Goal: Complete application form

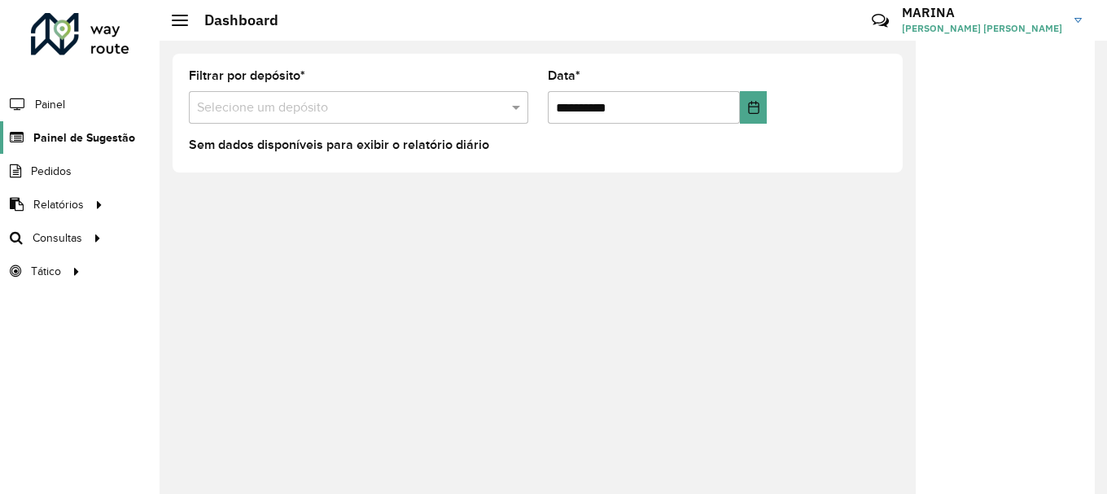
click at [65, 142] on span "Painel de Sugestão" at bounding box center [84, 137] width 102 height 17
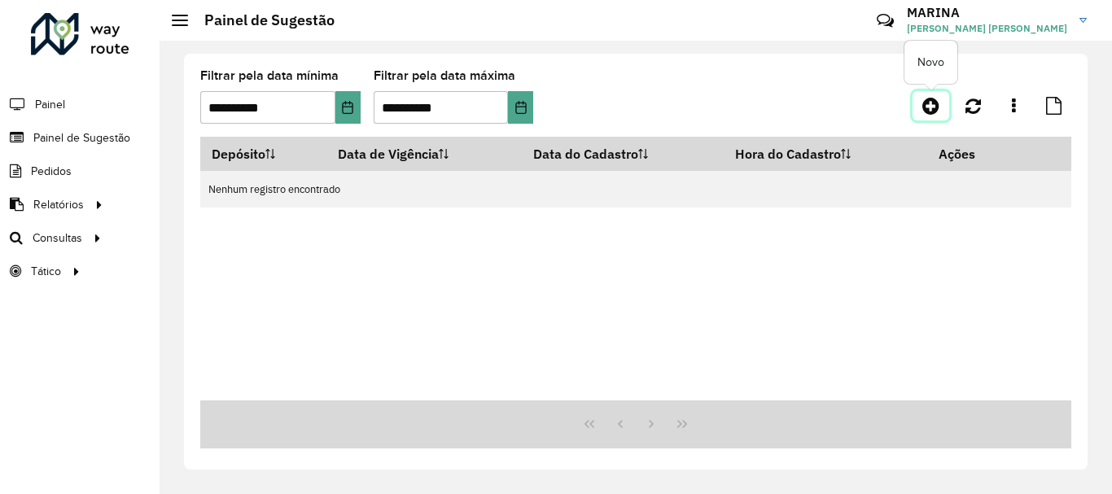
click at [934, 110] on icon at bounding box center [930, 106] width 17 height 20
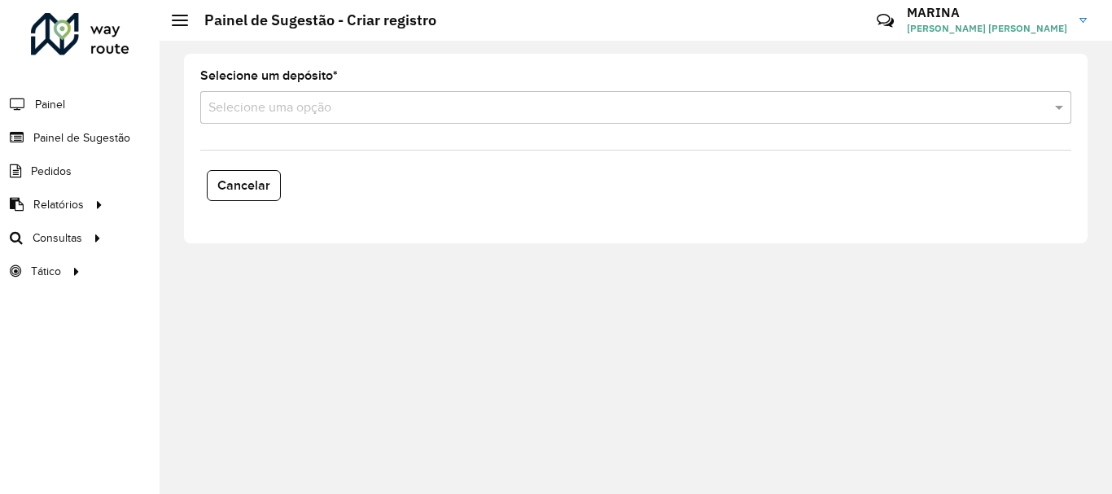
click at [295, 110] on input "text" at bounding box center [619, 108] width 822 height 20
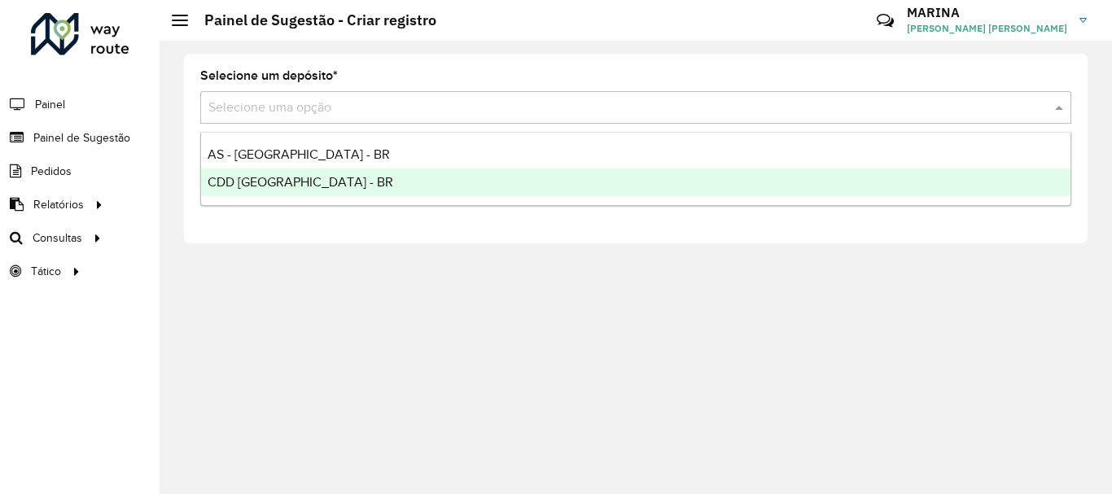
click at [288, 181] on span "CDD [GEOGRAPHIC_DATA] - BR" at bounding box center [301, 182] width 186 height 14
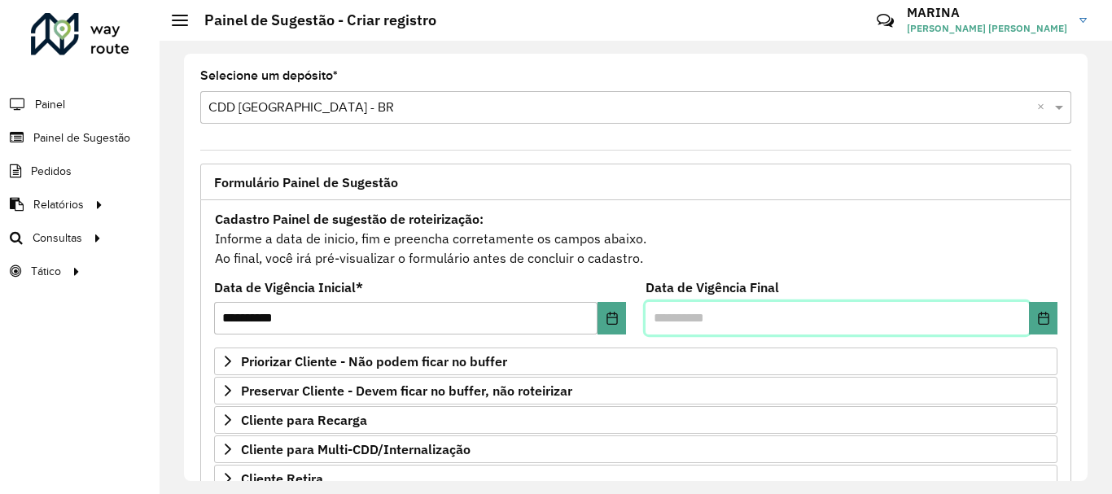
click at [1023, 314] on input "text" at bounding box center [836, 318] width 383 height 33
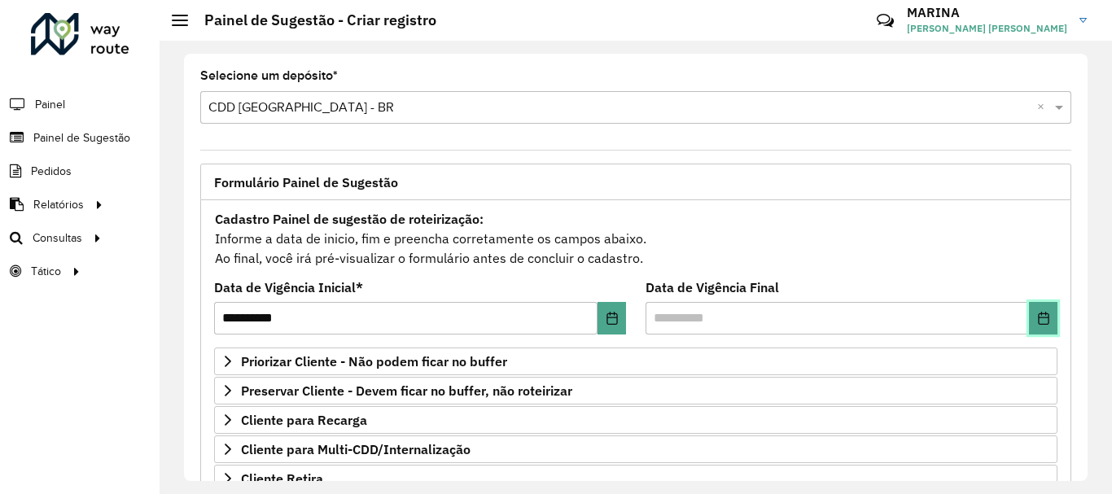
click at [1037, 315] on icon "Choose Date" at bounding box center [1043, 318] width 13 height 13
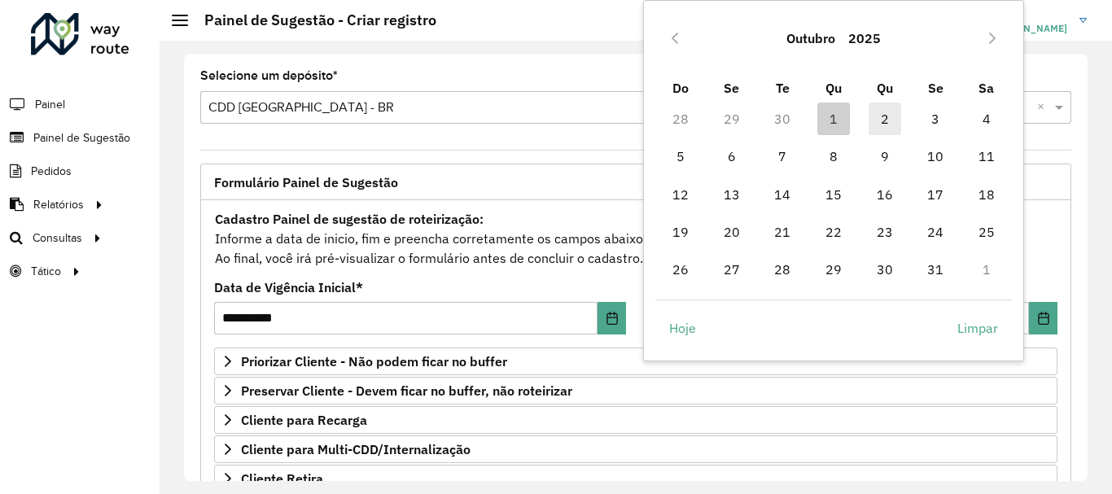
click at [884, 107] on span "2" at bounding box center [884, 119] width 33 height 33
type input "**********"
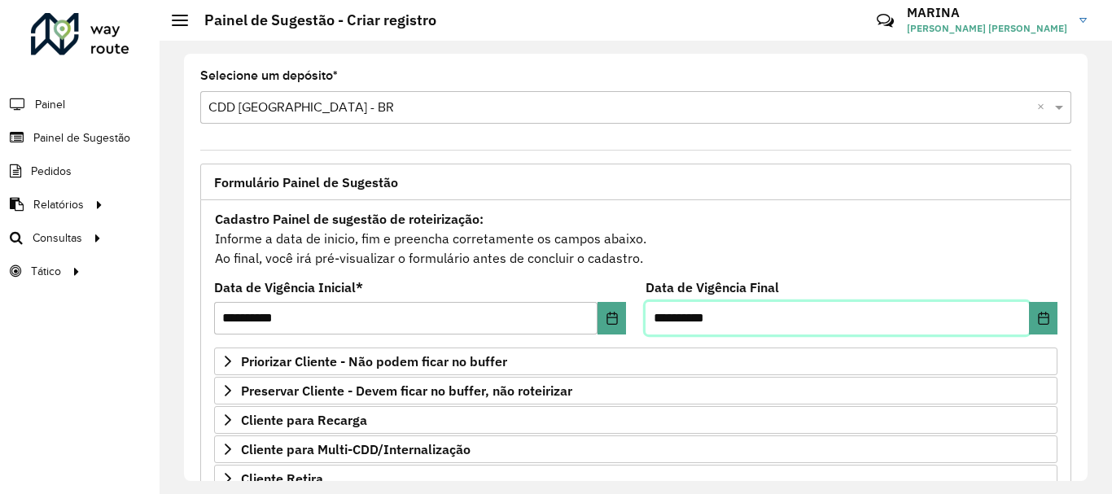
scroll to position [317, 0]
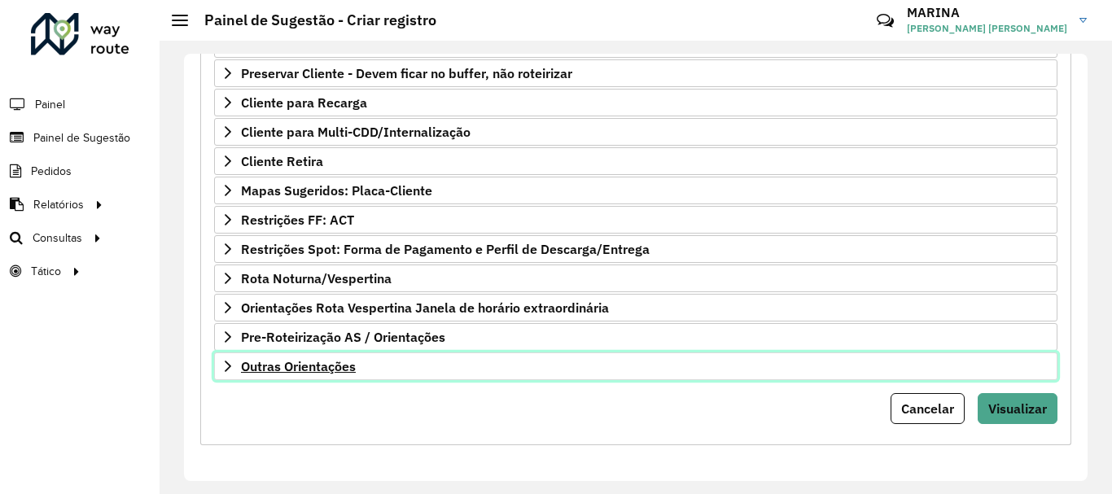
click at [479, 363] on link "Outras Orientações" at bounding box center [635, 366] width 843 height 28
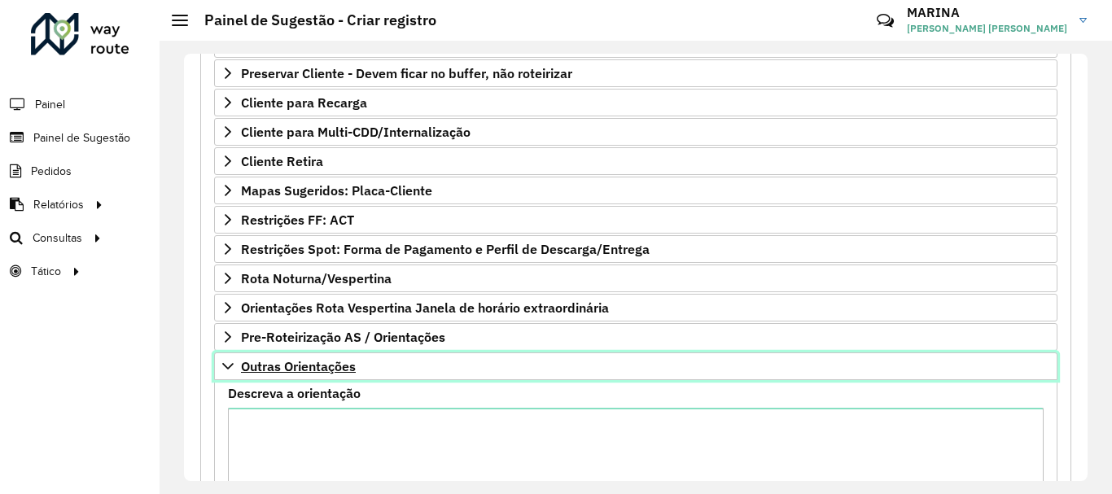
scroll to position [475, 0]
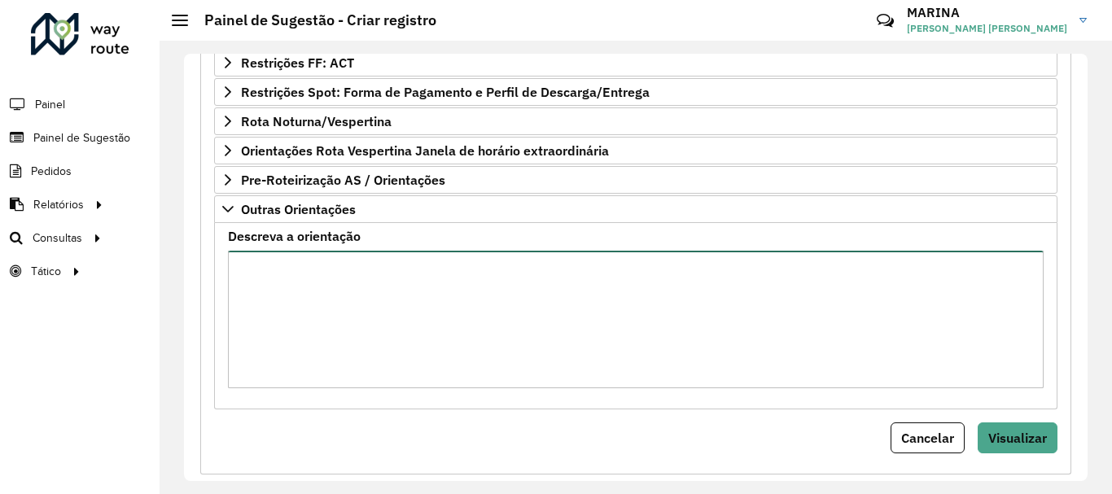
click at [479, 320] on textarea "Descreva a orientação" at bounding box center [636, 320] width 816 height 138
paste textarea "**********"
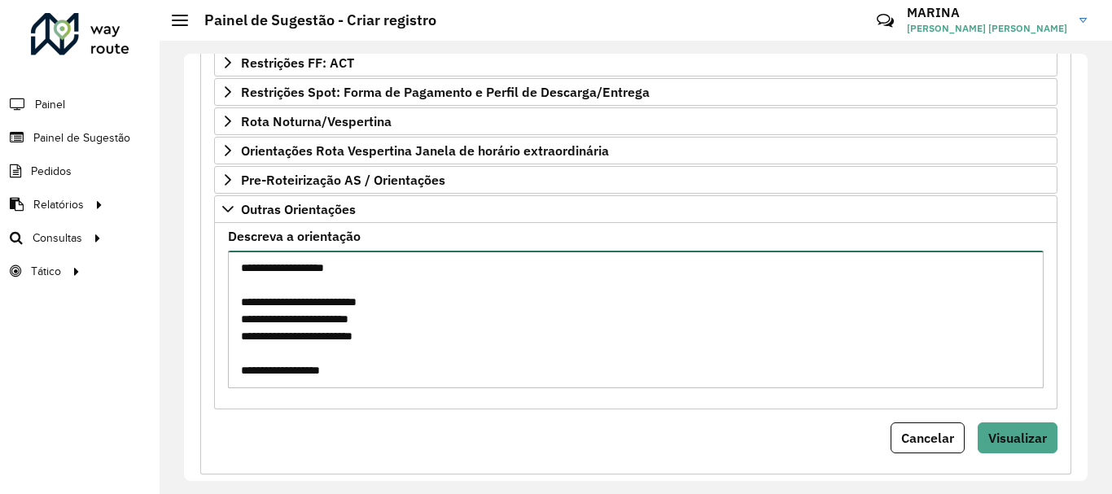
scroll to position [673, 0]
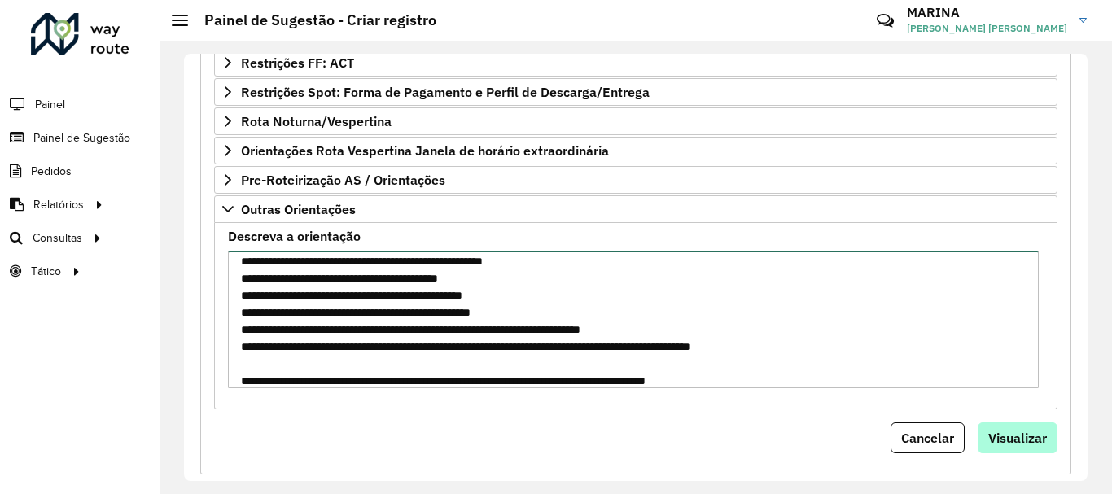
type textarea "**********"
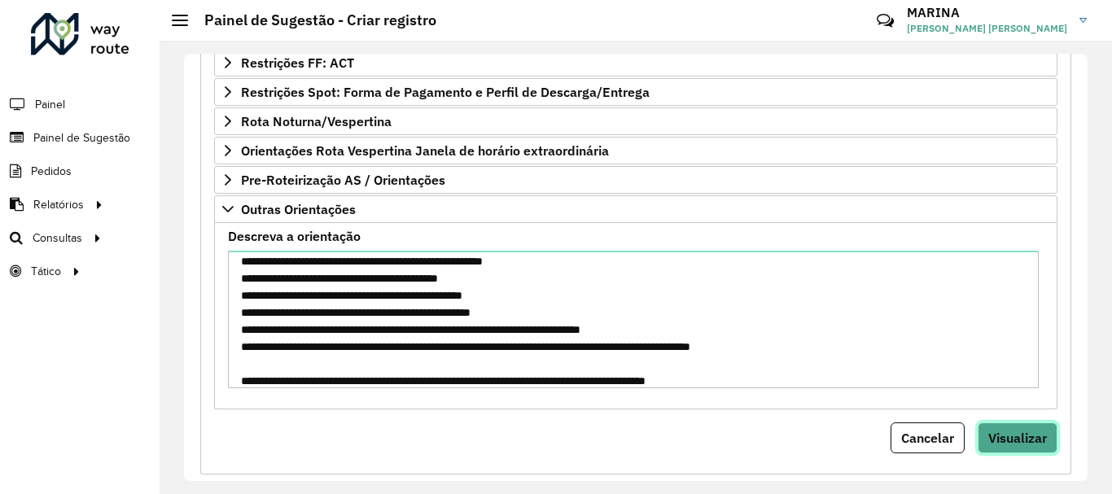
click at [1028, 440] on span "Visualizar" at bounding box center [1017, 438] width 59 height 16
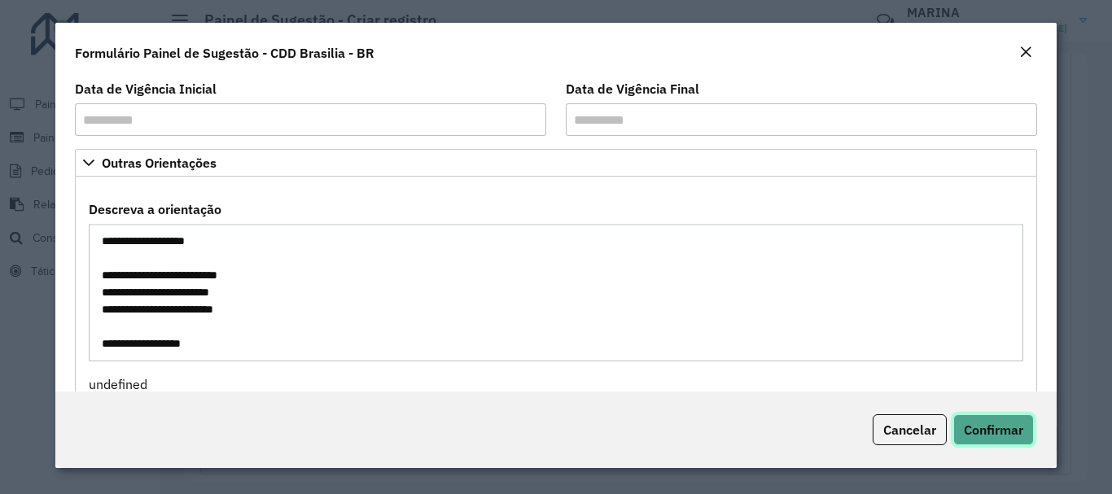
click at [1000, 418] on button "Confirmar" at bounding box center [993, 429] width 81 height 31
